Goal: Find specific page/section: Find specific page/section

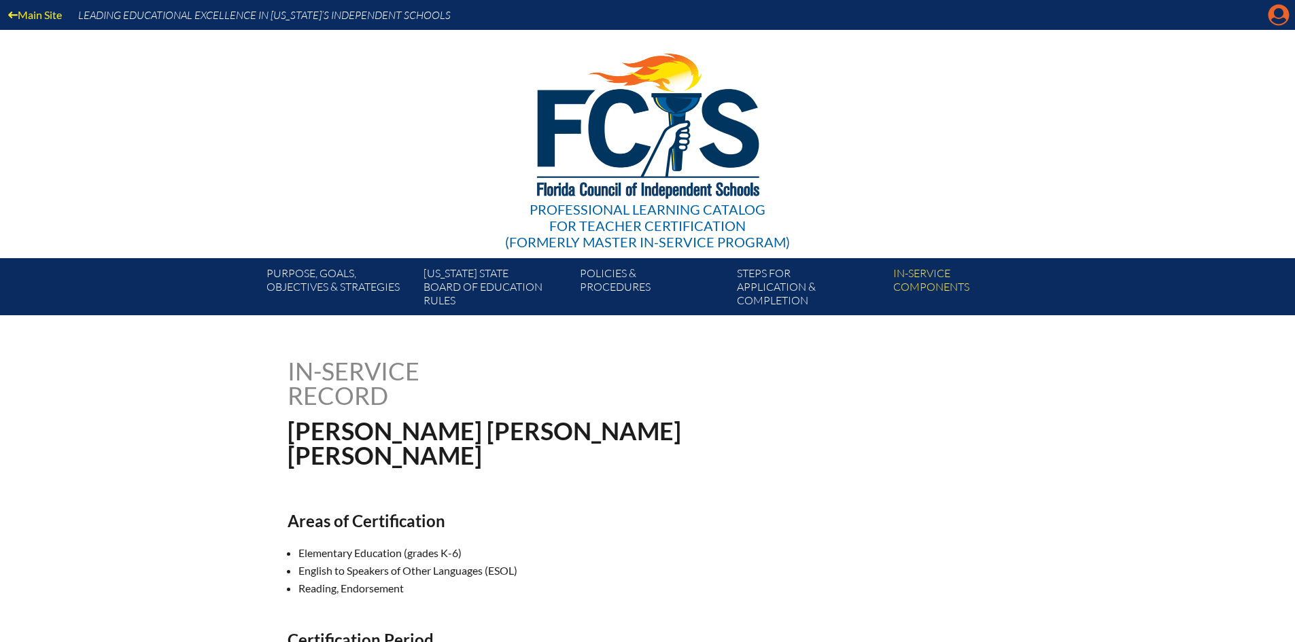
click at [1278, 12] on icon "Manage account" at bounding box center [1279, 15] width 22 height 22
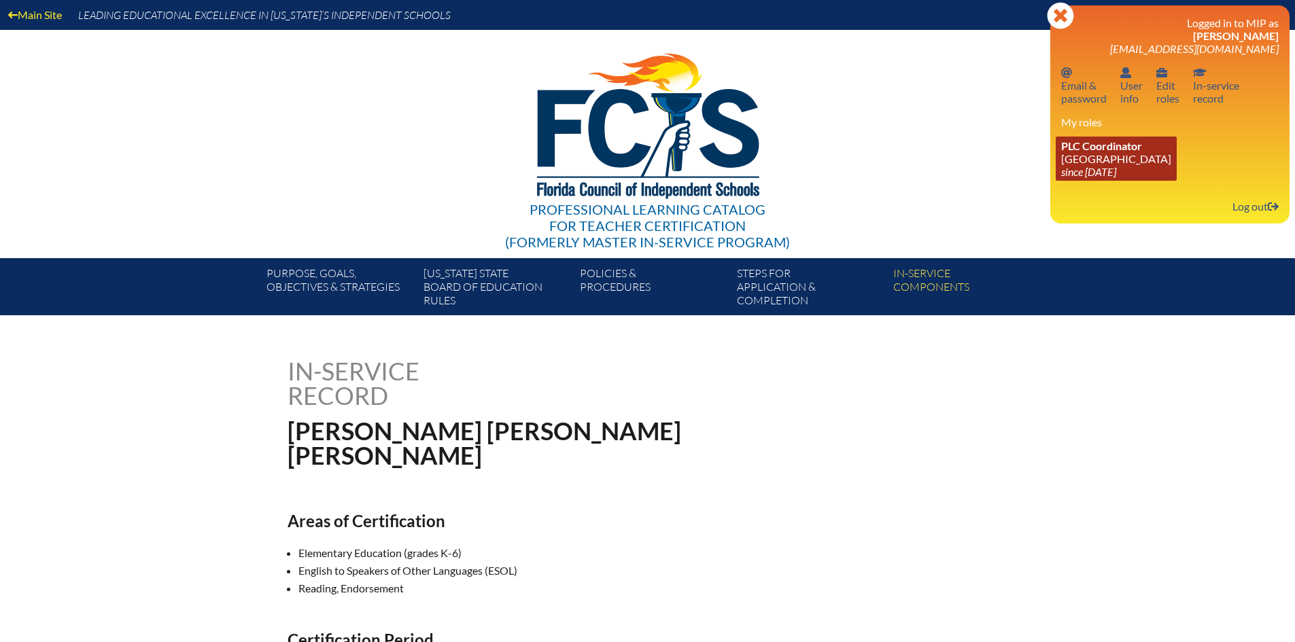
click at [1089, 170] on icon "since 2[DATE]" at bounding box center [1088, 171] width 55 height 13
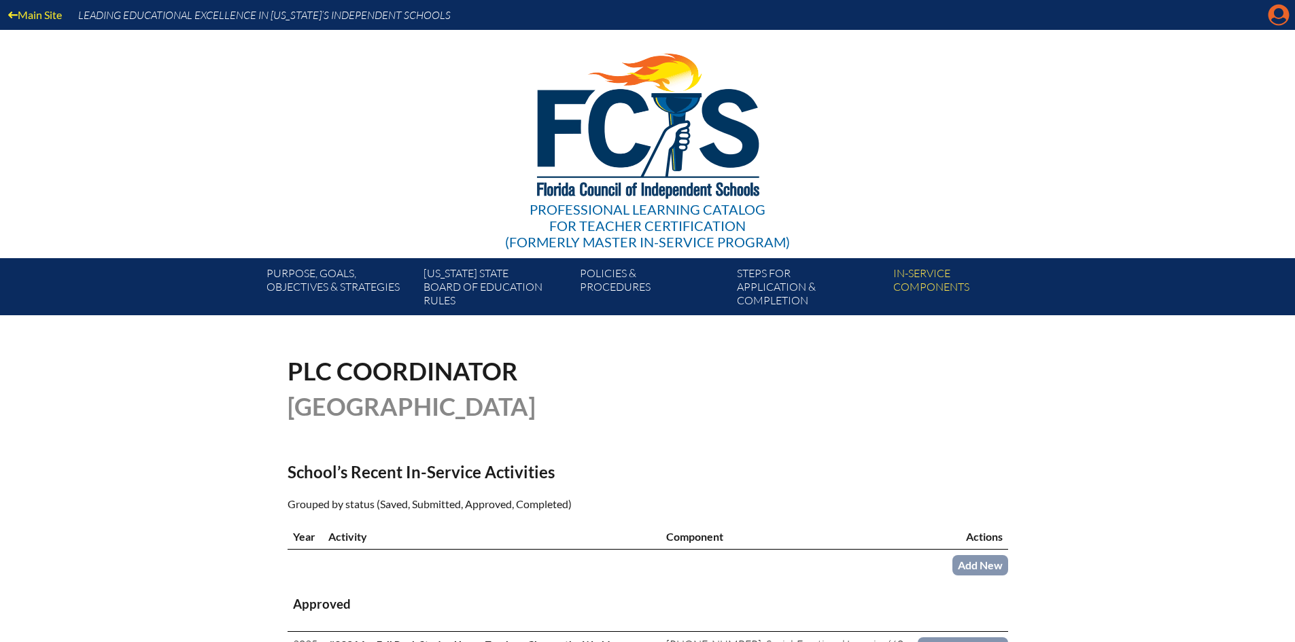
click at [1280, 14] on icon "Manage account" at bounding box center [1279, 15] width 22 height 22
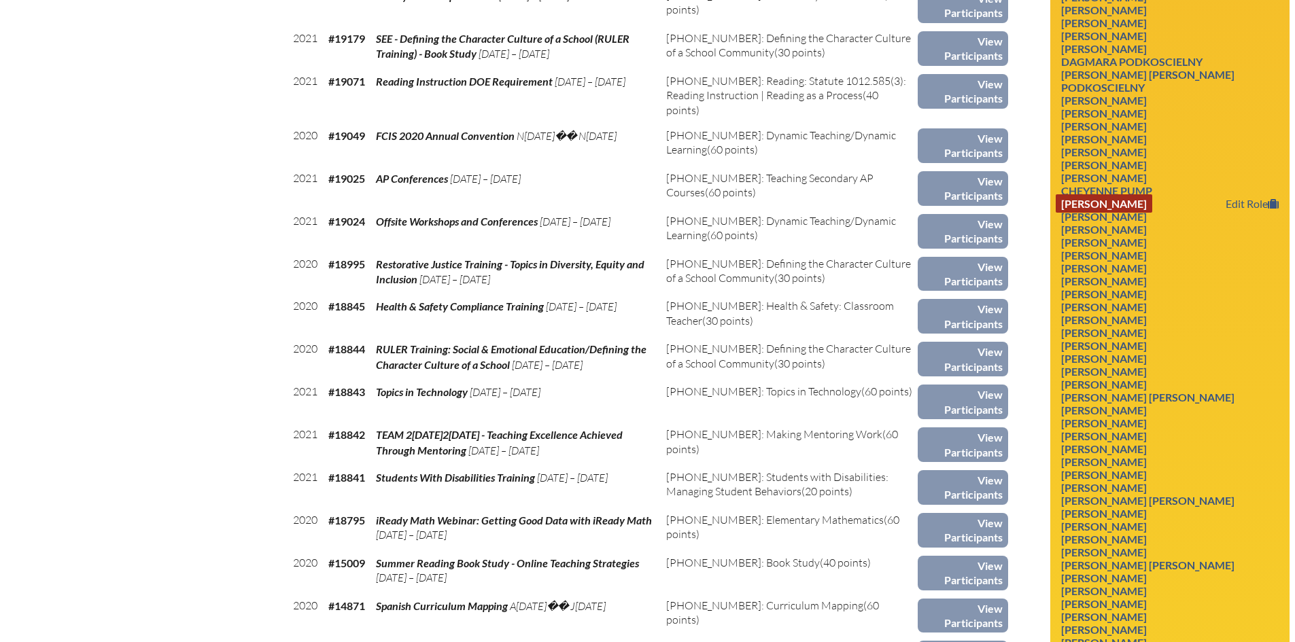
scroll to position [5268, 0]
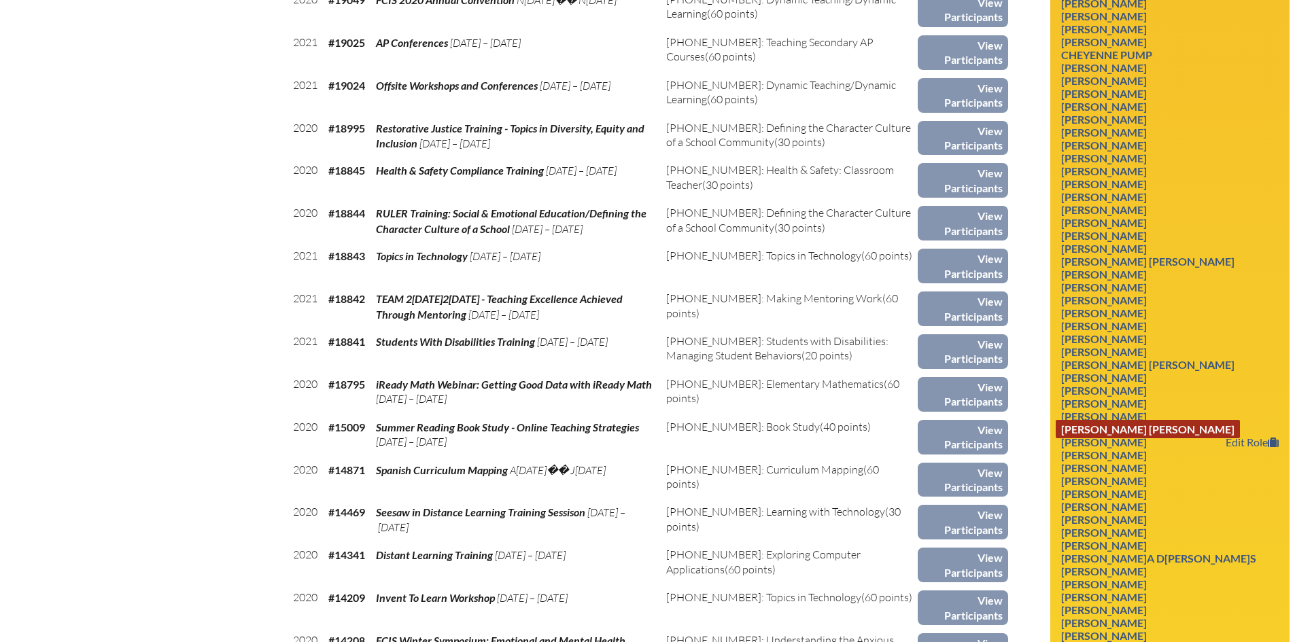
click at [1139, 420] on link "[PERSON_NAME] [PERSON_NAME]" at bounding box center [1148, 429] width 184 height 18
